Goal: Task Accomplishment & Management: Complete application form

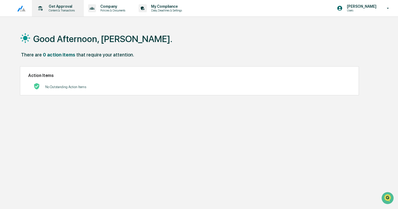
click at [57, 8] on p "Get Approval" at bounding box center [60, 6] width 33 height 4
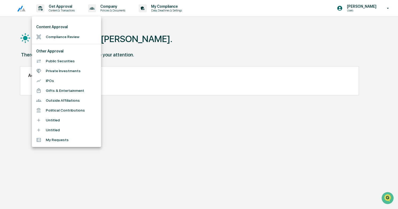
click at [64, 34] on li "Compliance Review" at bounding box center [66, 37] width 69 height 10
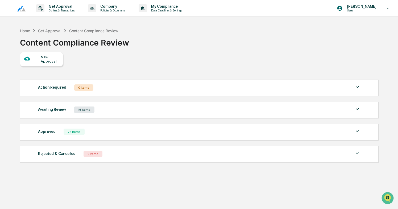
click at [44, 63] on div "New Approval" at bounding box center [50, 59] width 18 height 9
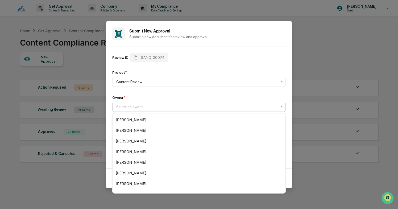
click at [172, 107] on div at bounding box center [196, 106] width 161 height 5
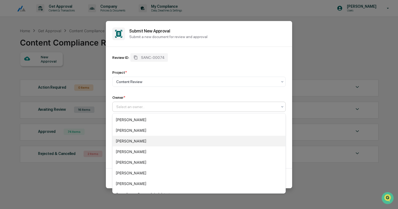
click at [143, 142] on div "[PERSON_NAME]" at bounding box center [199, 141] width 173 height 11
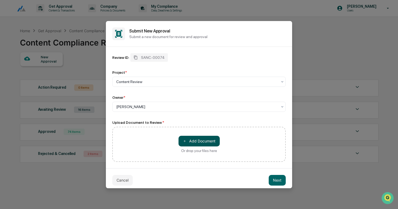
click at [196, 140] on button "＋ Add Document" at bounding box center [199, 141] width 41 height 11
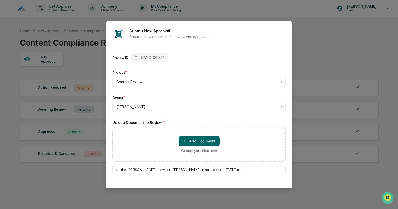
scroll to position [17, 0]
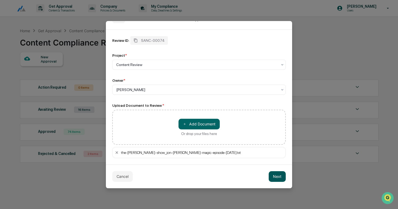
click at [273, 176] on button "Next" at bounding box center [277, 176] width 17 height 11
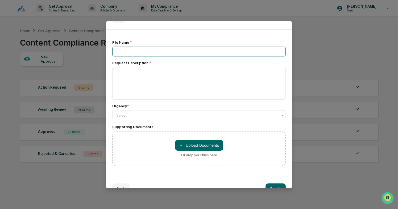
click at [175, 53] on input at bounding box center [199, 52] width 174 height 10
type input "**********"
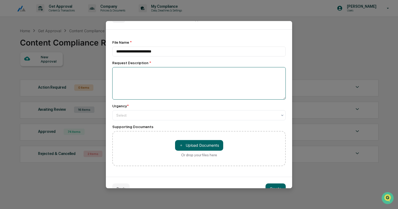
click at [170, 76] on textarea at bounding box center [199, 83] width 174 height 32
click at [134, 78] on textarea "**********" at bounding box center [199, 83] width 174 height 32
type textarea "**********"
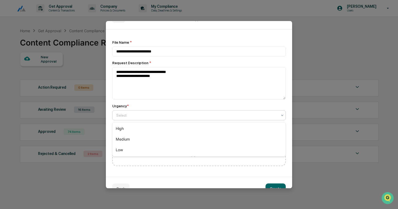
click at [141, 113] on div at bounding box center [196, 115] width 161 height 5
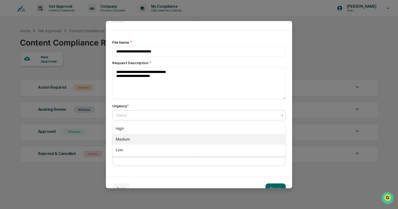
click at [138, 138] on div "Medium" at bounding box center [199, 139] width 173 height 11
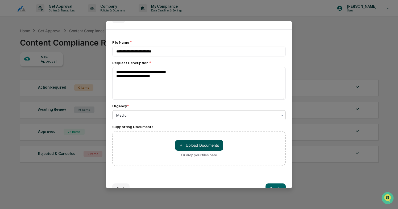
click at [194, 143] on button "＋ Upload Documents" at bounding box center [199, 145] width 48 height 11
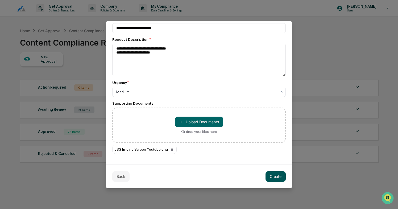
click at [272, 172] on button "Create" at bounding box center [276, 176] width 20 height 11
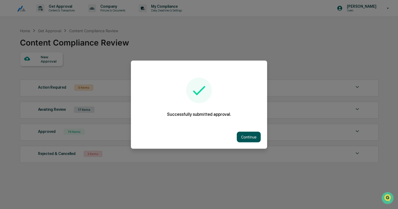
click at [248, 136] on button "Continue" at bounding box center [249, 137] width 24 height 11
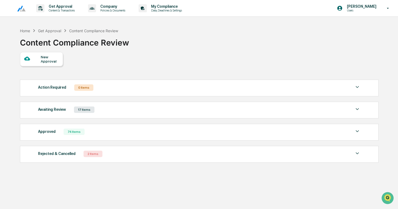
click at [169, 109] on div "Awaiting Review 17 Items" at bounding box center [199, 109] width 323 height 7
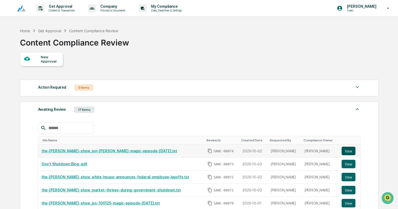
click at [344, 152] on button "View" at bounding box center [349, 151] width 14 height 9
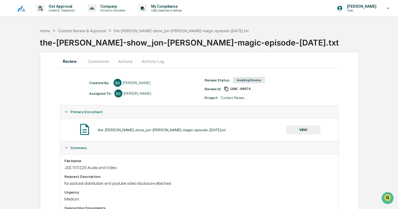
click at [124, 62] on button "Actions" at bounding box center [125, 61] width 24 height 13
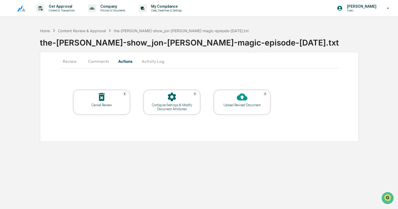
click at [234, 99] on div at bounding box center [242, 97] width 53 height 11
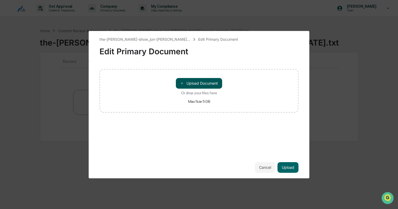
click at [207, 85] on button "＋ Upload Document" at bounding box center [199, 83] width 46 height 11
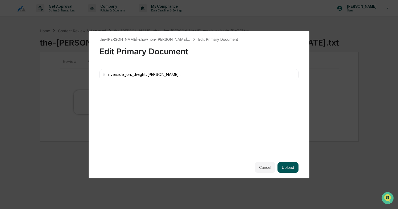
click at [291, 170] on button "Upload" at bounding box center [288, 167] width 21 height 11
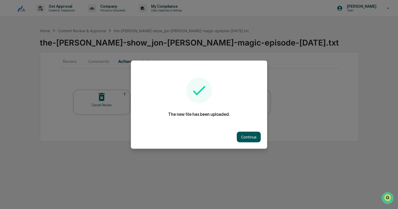
click at [248, 134] on button "Continue" at bounding box center [249, 137] width 24 height 11
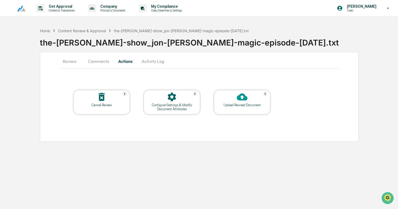
click at [71, 61] on button "Review" at bounding box center [72, 61] width 24 height 13
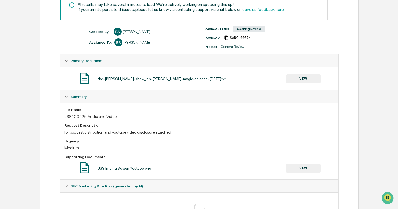
scroll to position [124, 0]
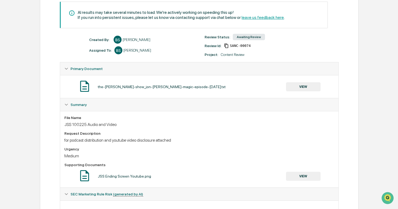
scroll to position [124, 0]
